Goal: Task Accomplishment & Management: Complete application form

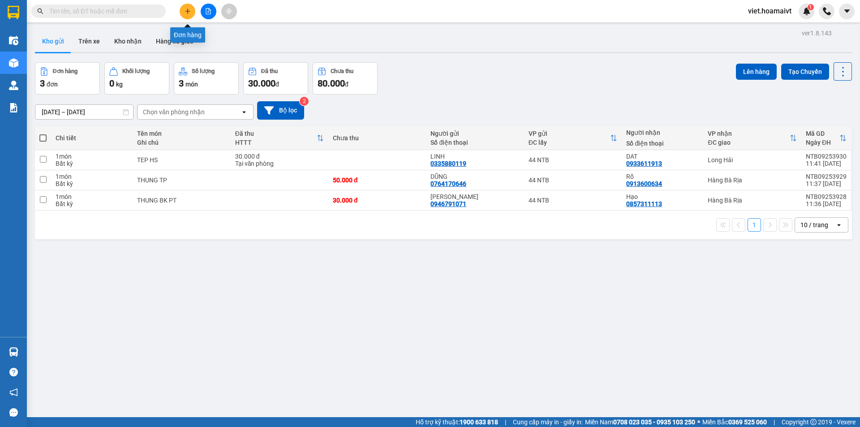
click at [185, 13] on icon "plus" at bounding box center [188, 11] width 6 height 6
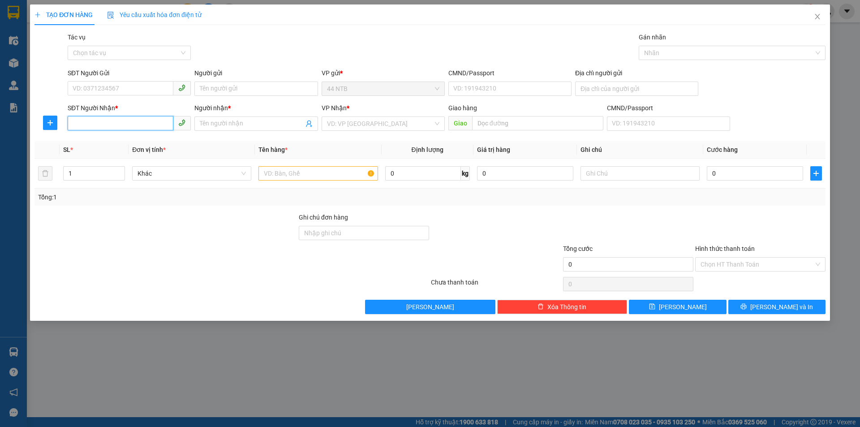
click at [143, 123] on input "SĐT Người Nhận *" at bounding box center [121, 123] width 106 height 14
type input "0977354254"
click at [129, 140] on div "0977354254 - [PERSON_NAME]" at bounding box center [129, 142] width 112 height 10
type input "[PERSON_NAME]"
type input "0977354254"
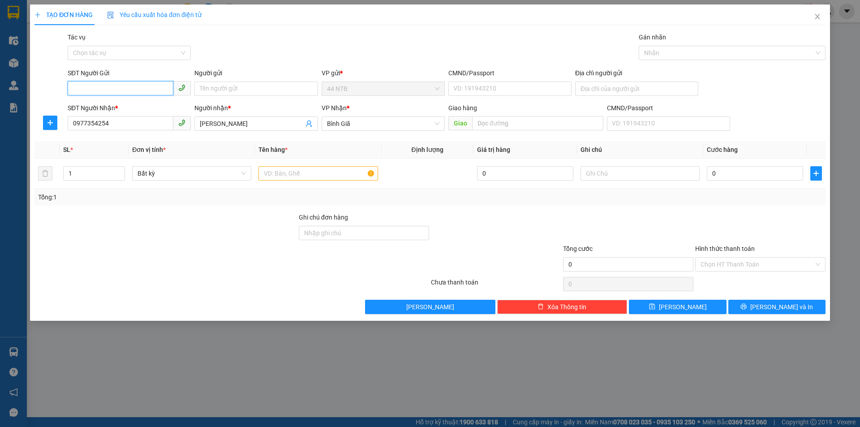
click at [142, 89] on input "SĐT Người Gửi" at bounding box center [121, 88] width 106 height 14
click at [136, 104] on div "0917299005 - HOAN" at bounding box center [129, 107] width 112 height 10
type input "0917299005"
type input "HOAN"
click at [286, 176] on input "text" at bounding box center [317, 173] width 119 height 14
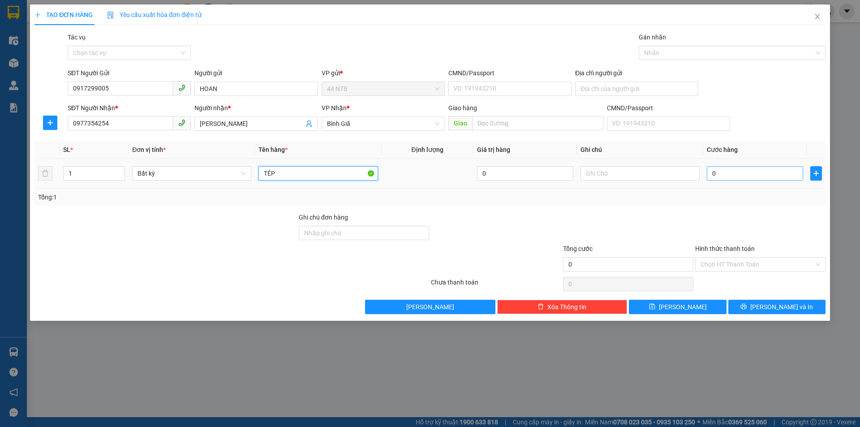
type input "TÉP"
click at [733, 171] on input "0" at bounding box center [755, 173] width 96 height 14
type input "3"
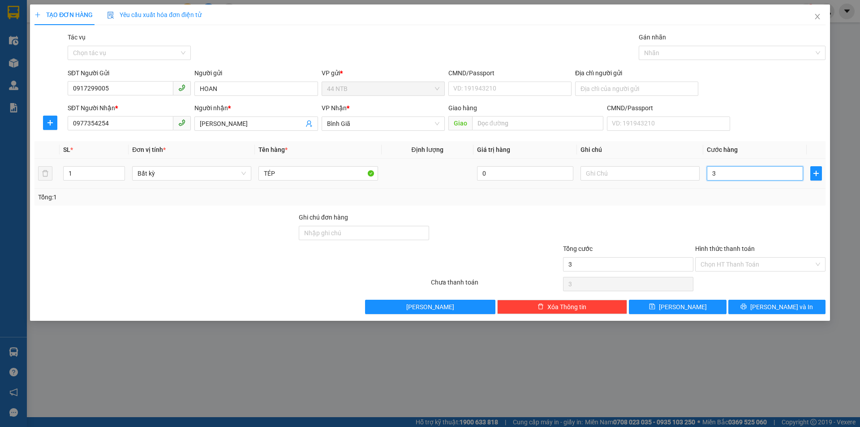
type input "30"
type input "30.000"
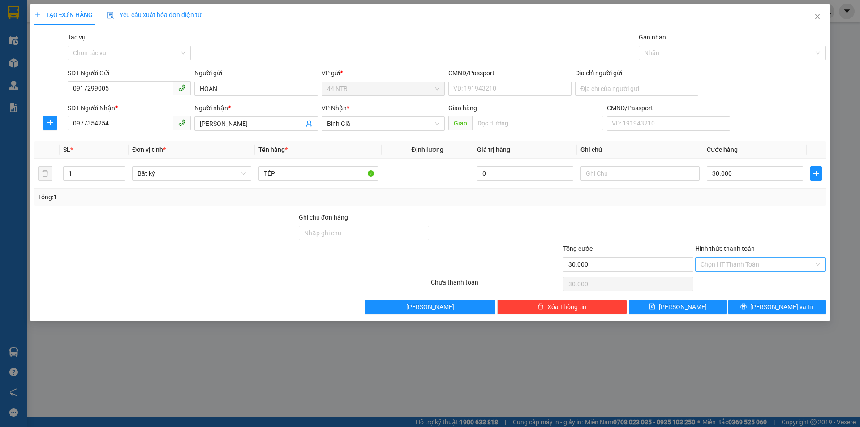
click at [742, 262] on input "Hình thức thanh toán" at bounding box center [757, 264] width 113 height 13
click at [739, 283] on div "Tại văn phòng" at bounding box center [761, 282] width 120 height 10
type input "0"
click at [747, 307] on button "[PERSON_NAME] và In" at bounding box center [776, 307] width 97 height 14
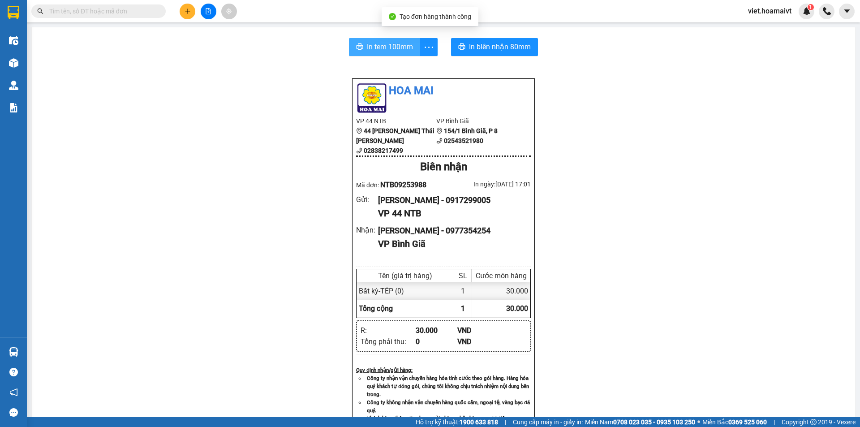
click at [382, 44] on span "In tem 100mm" at bounding box center [390, 46] width 46 height 11
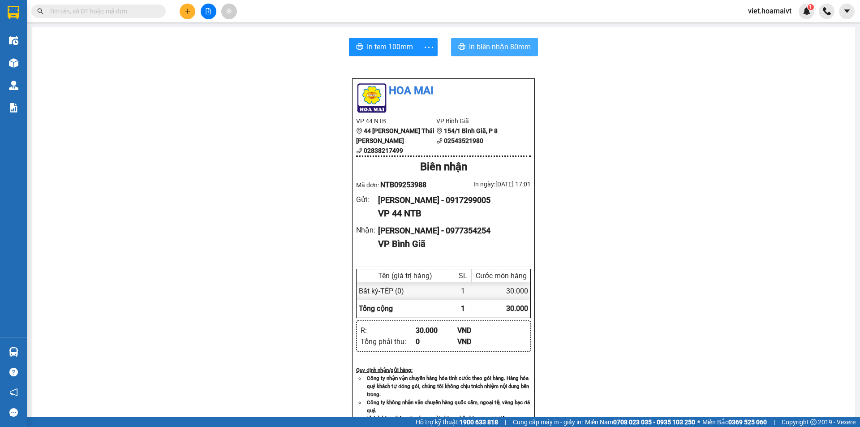
click at [469, 47] on span "In biên nhận 80mm" at bounding box center [500, 46] width 62 height 11
click at [187, 16] on button at bounding box center [188, 12] width 16 height 16
